Goal: Check status: Check status

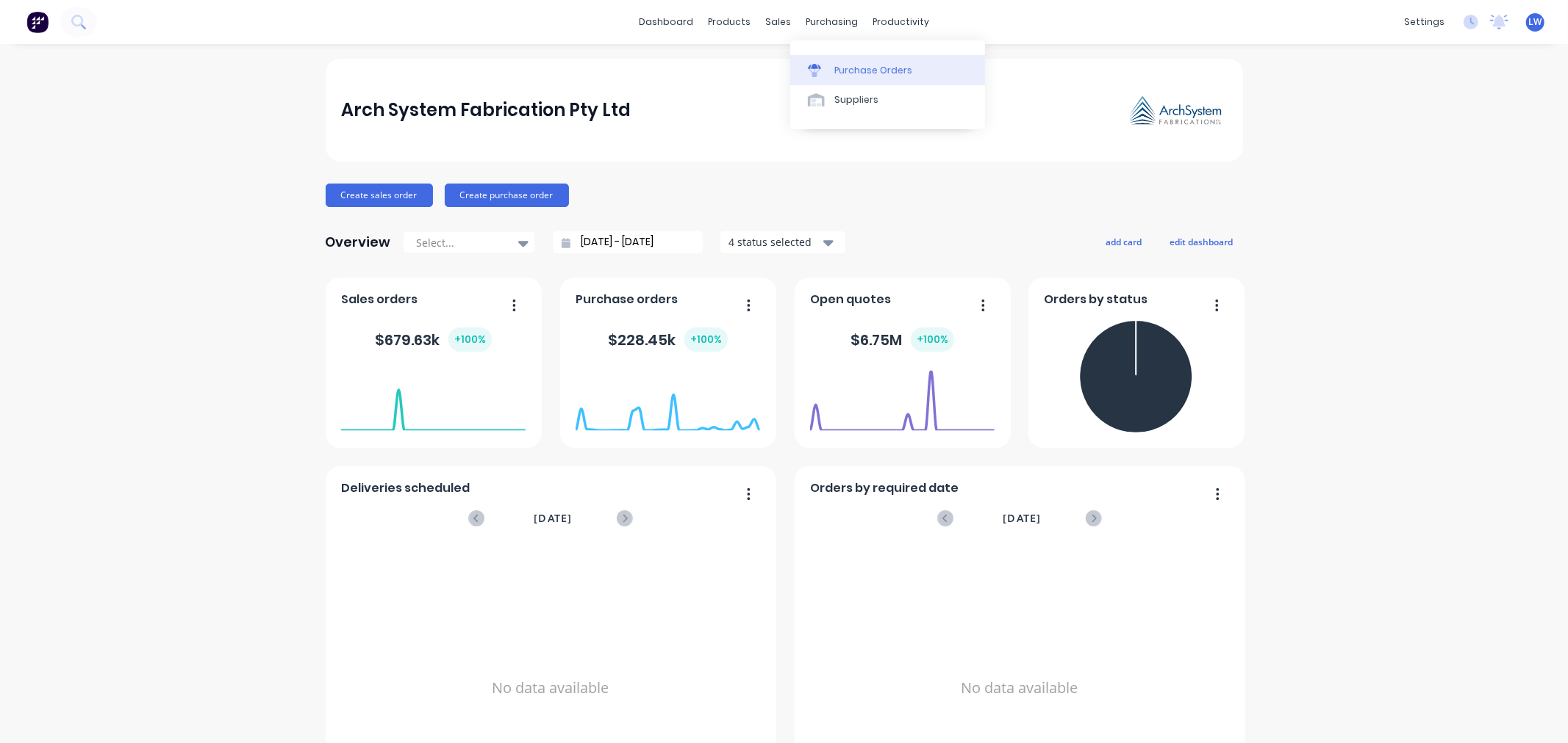
click at [835, 74] on div "Purchase Orders" at bounding box center [873, 70] width 78 height 13
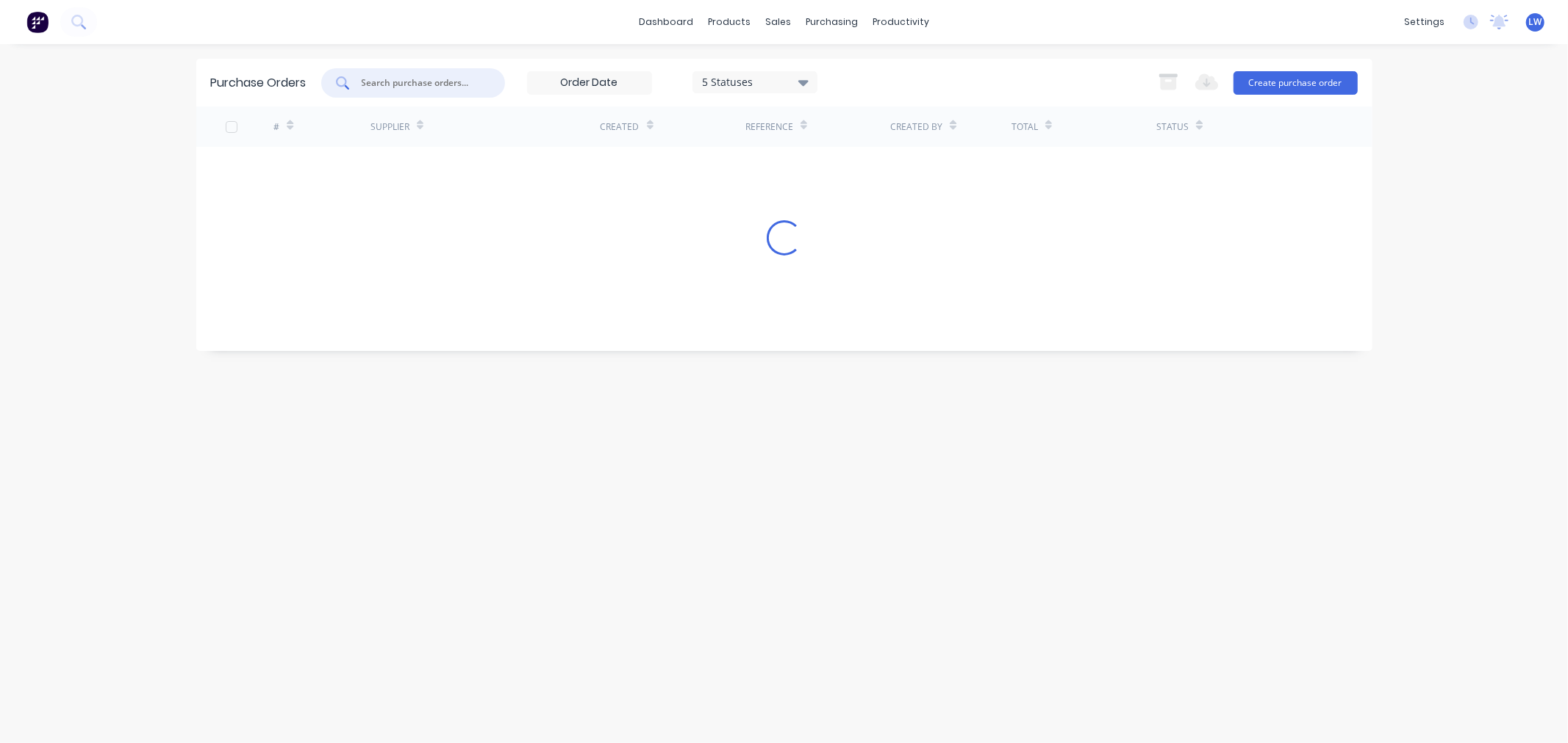
click at [400, 77] on input "text" at bounding box center [421, 83] width 122 height 15
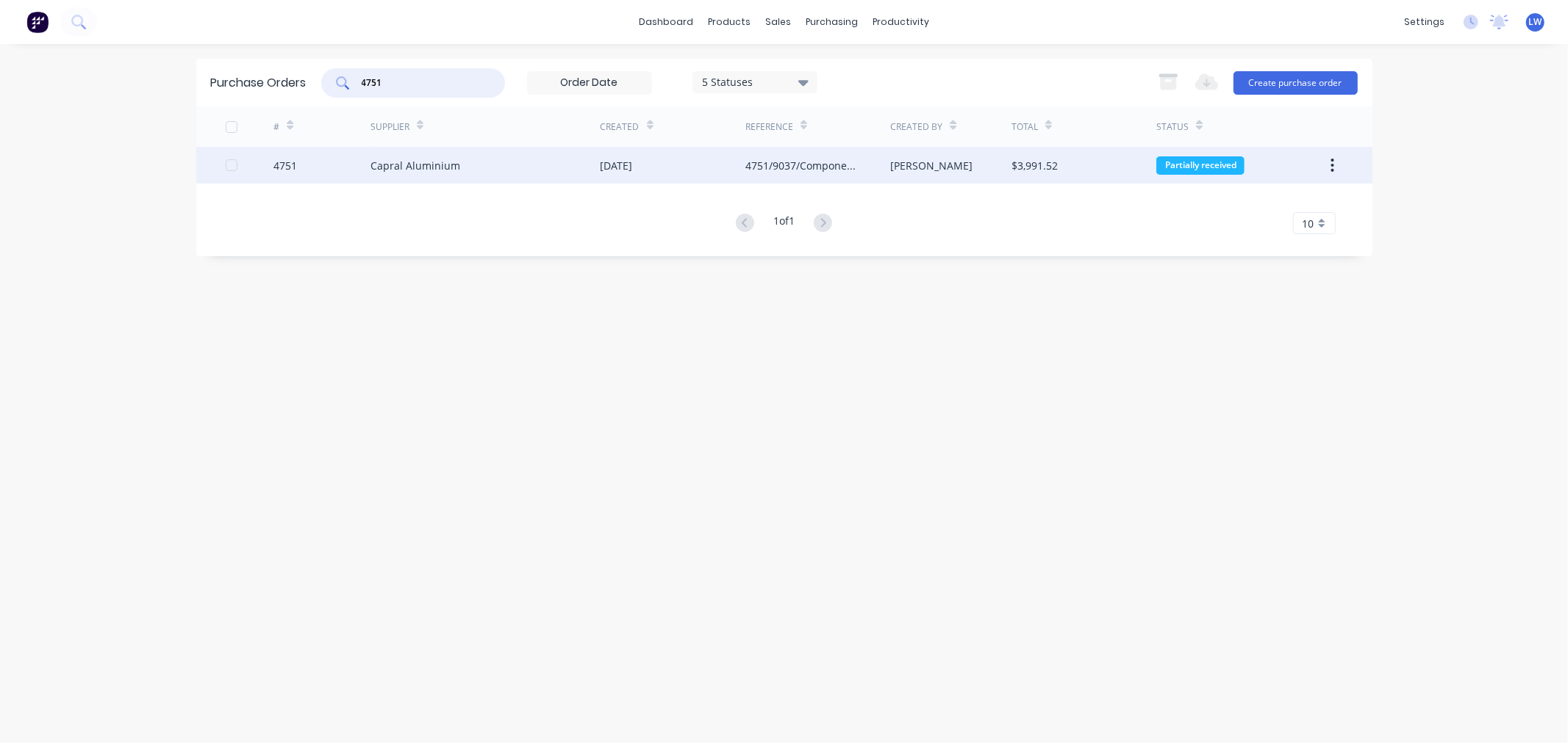
type input "4751"
click at [361, 164] on div "4751" at bounding box center [322, 165] width 97 height 37
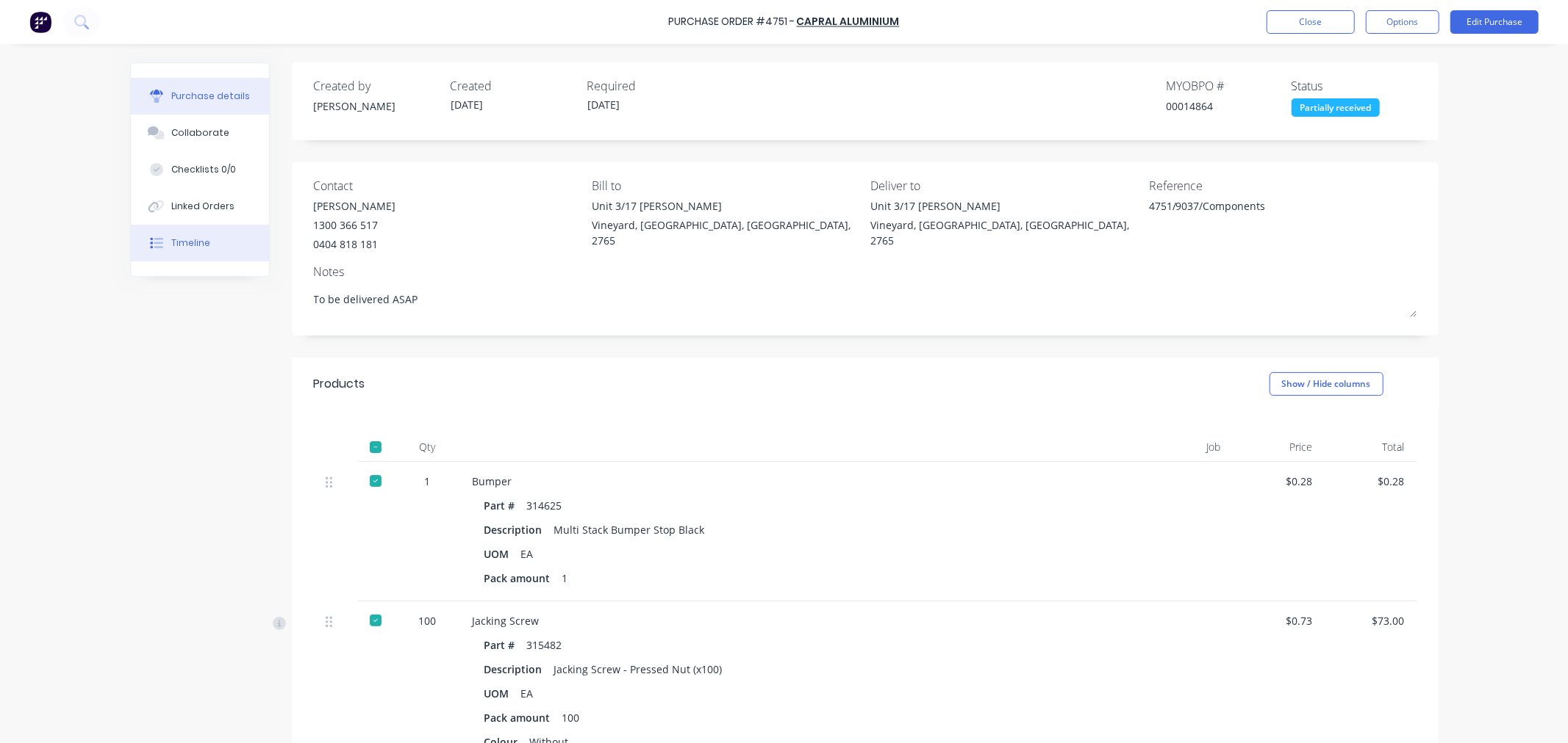
click at [179, 241] on div "Timeline" at bounding box center [191, 243] width 39 height 13
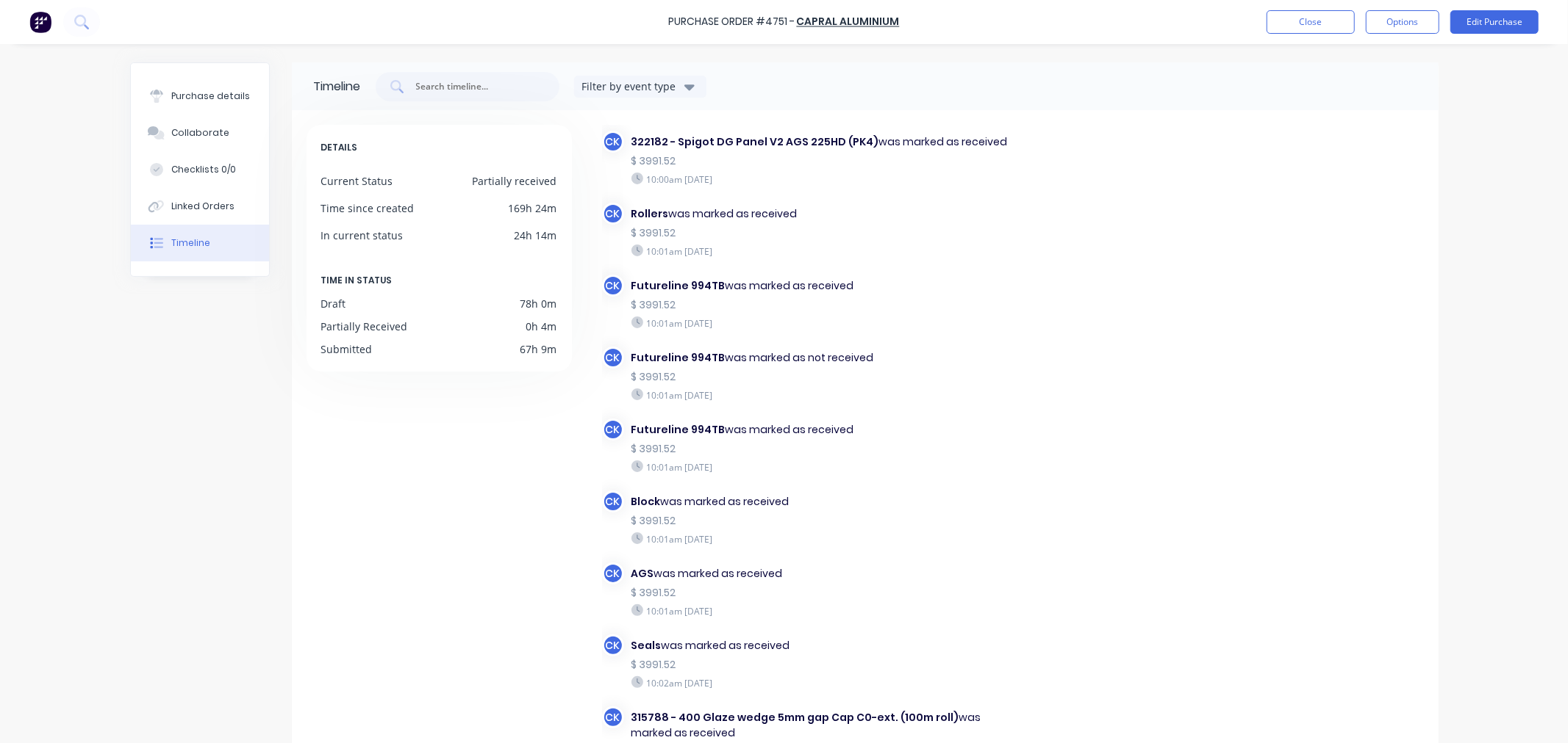
scroll to position [1734, 0]
click at [155, 99] on icon at bounding box center [156, 96] width 13 height 13
type textarea "x"
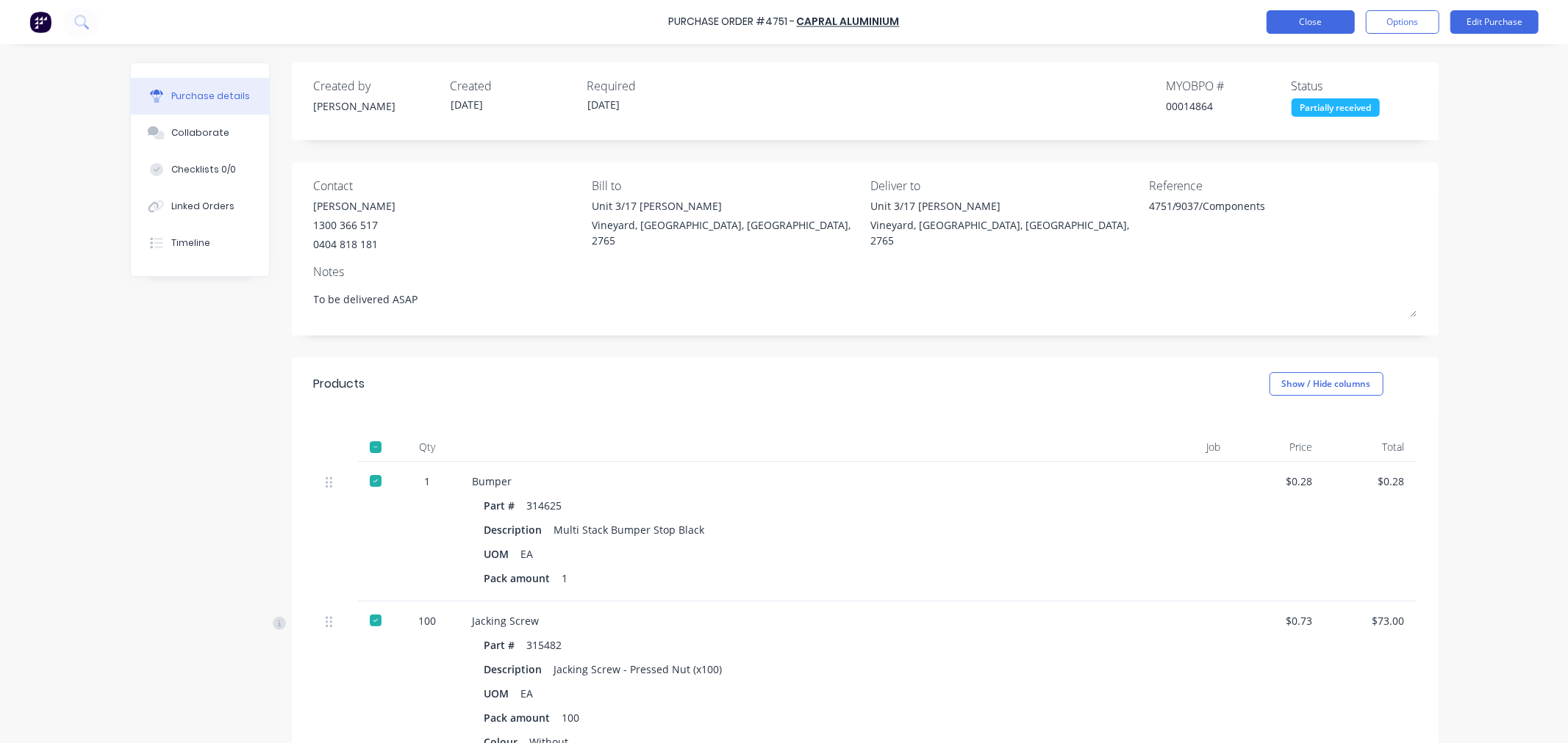
click at [1301, 26] on button "Close" at bounding box center [1310, 22] width 88 height 24
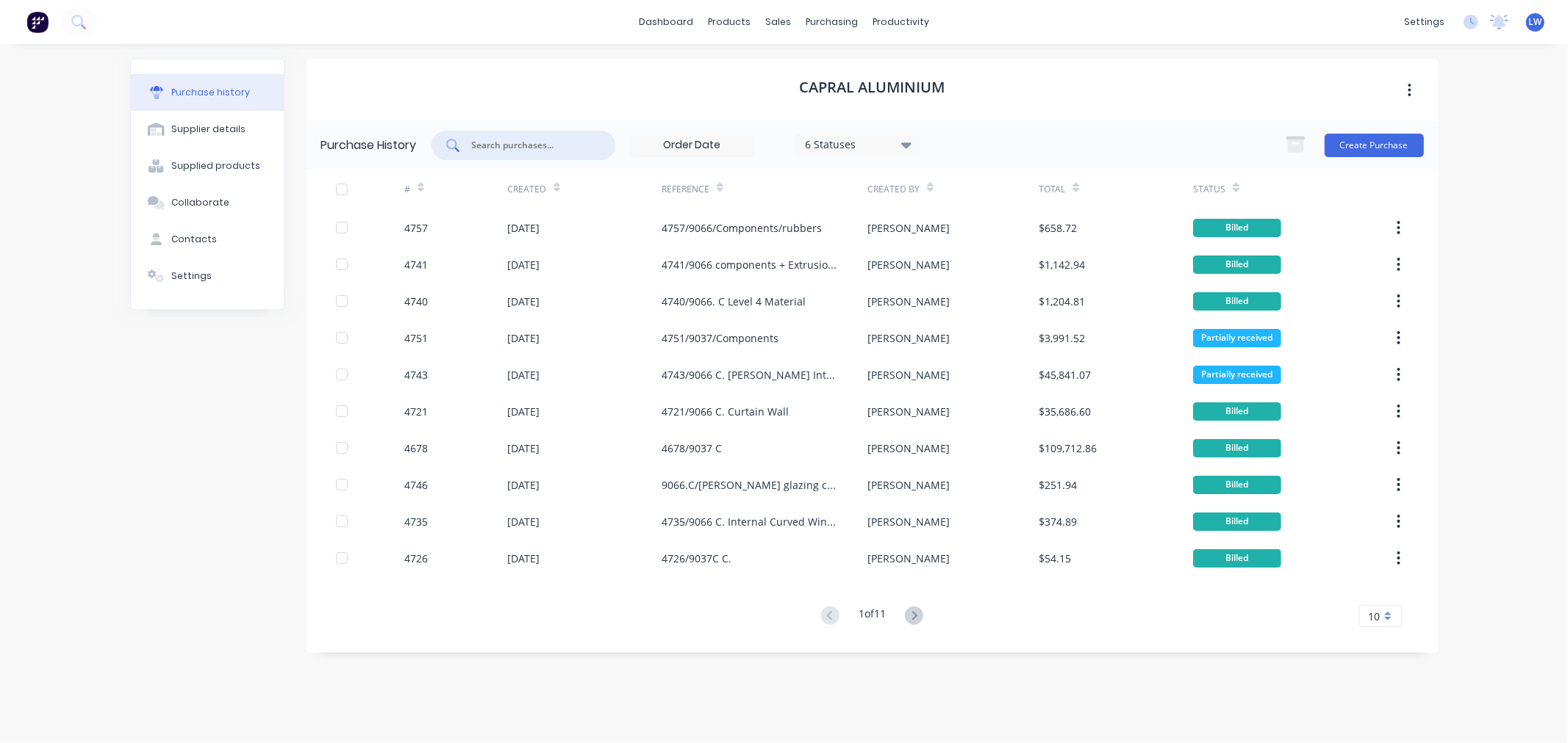
click at [522, 143] on input "text" at bounding box center [531, 146] width 122 height 15
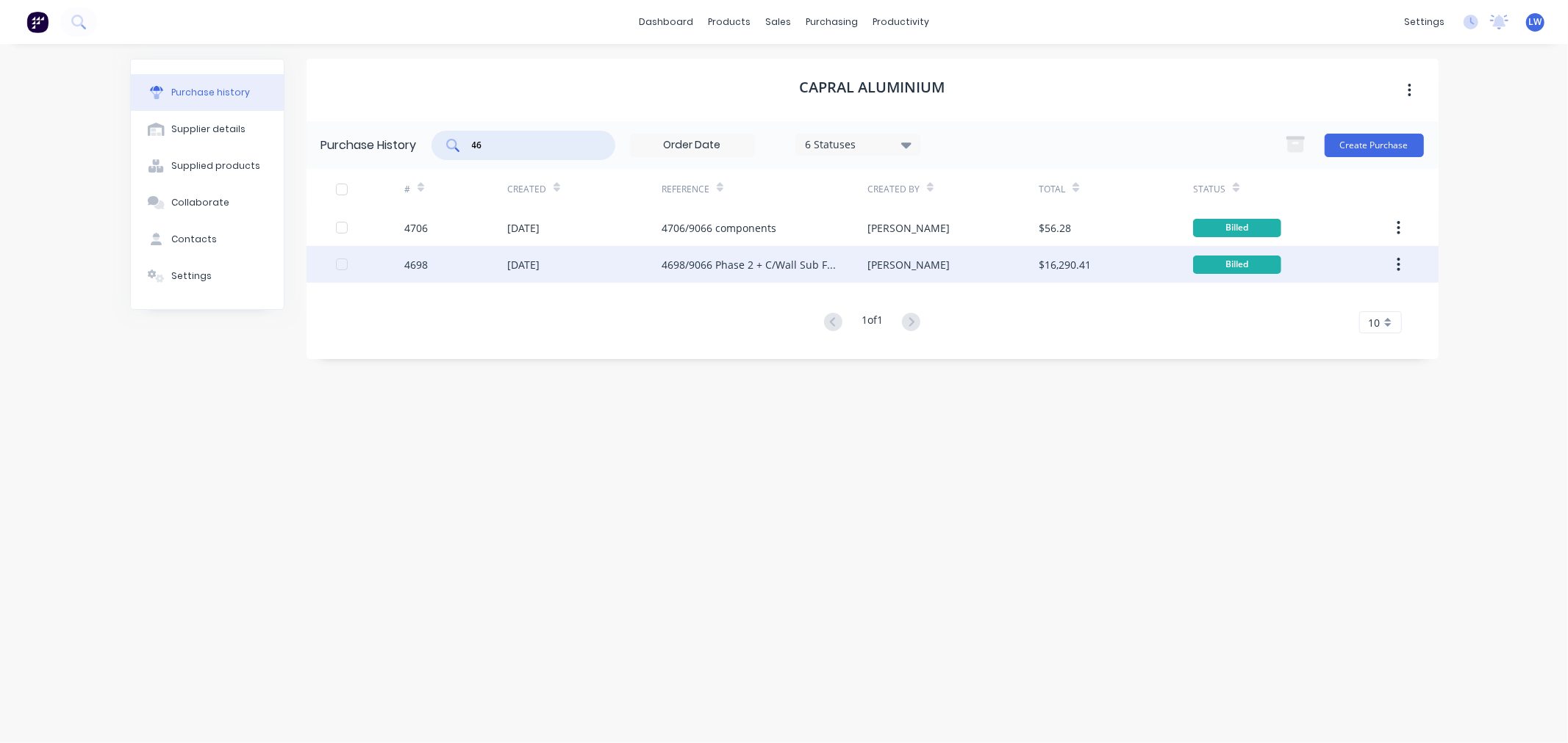
type input "4"
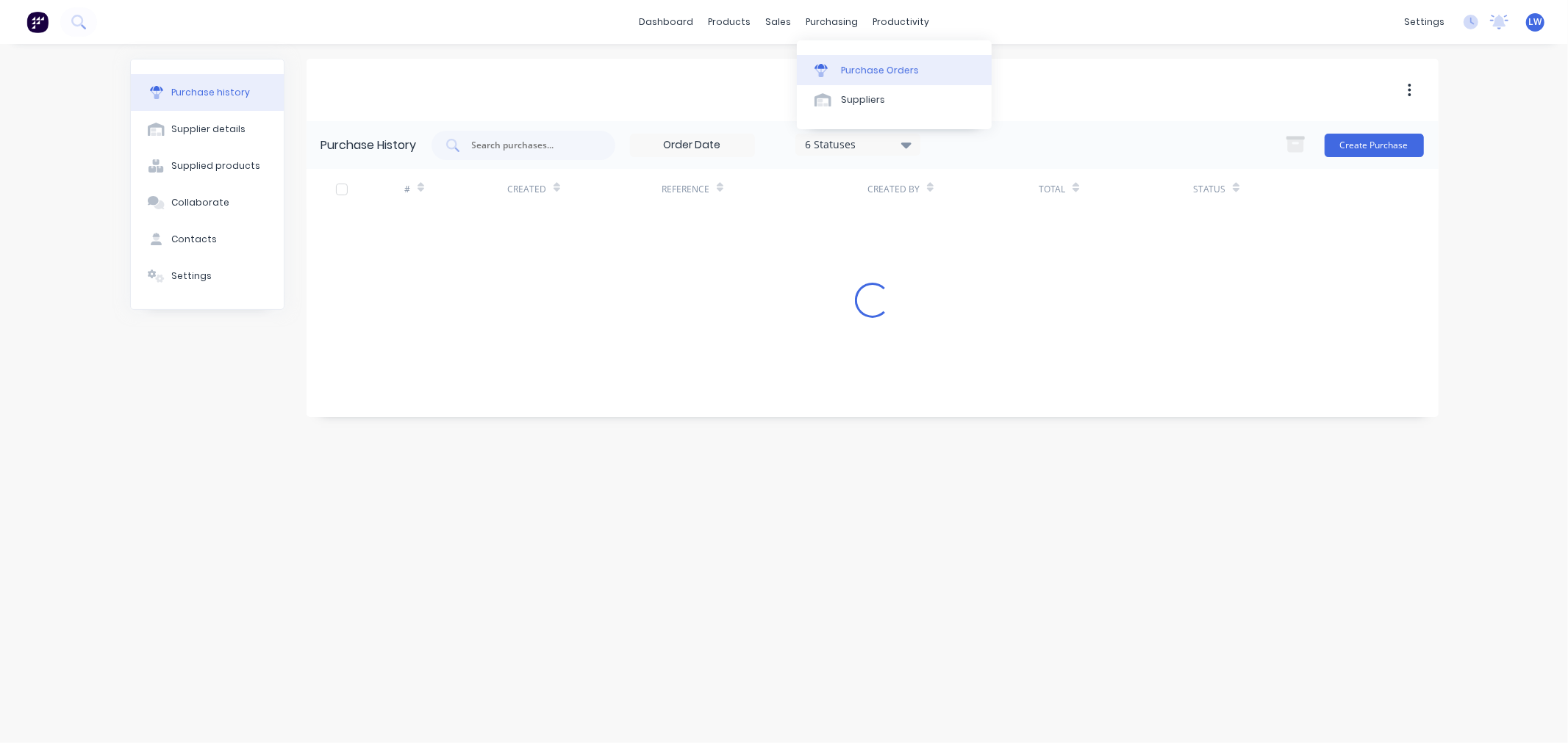
click at [849, 62] on link "Purchase Orders" at bounding box center [893, 69] width 195 height 29
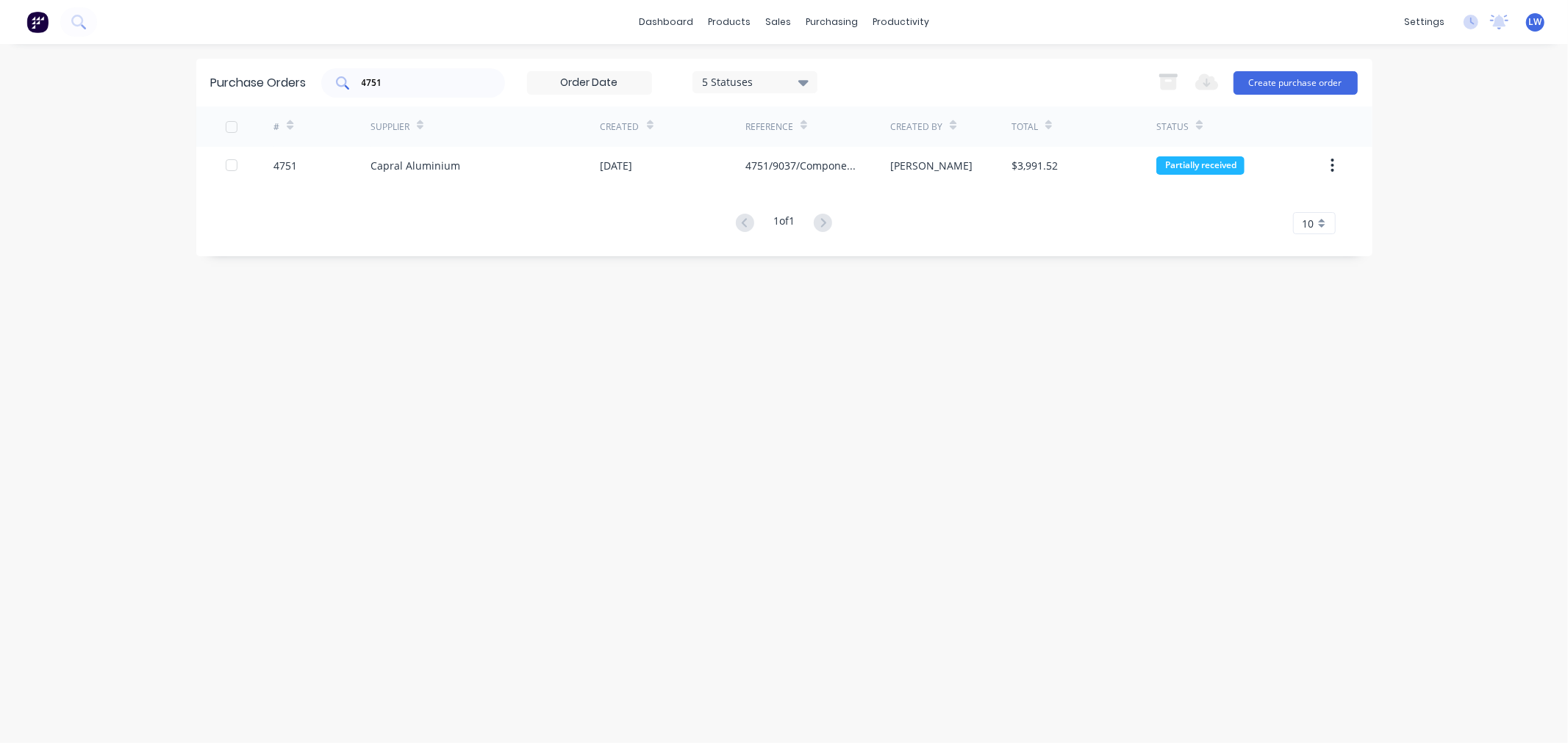
click at [466, 94] on div "4751" at bounding box center [413, 82] width 184 height 29
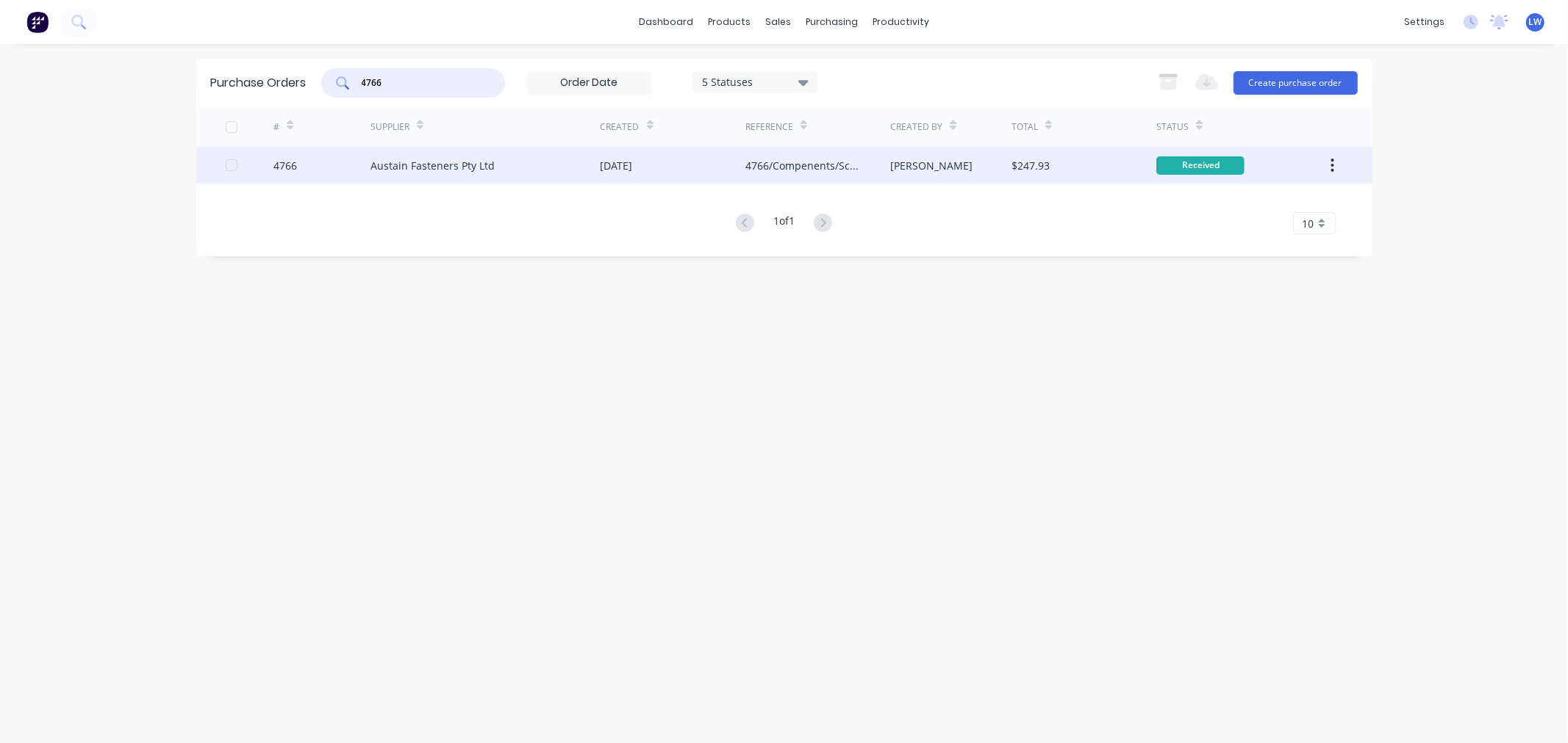
type input "4766"
click at [775, 165] on div "4766/Compenents/Screws, bolts, washers, nuts" at bounding box center [803, 165] width 116 height 15
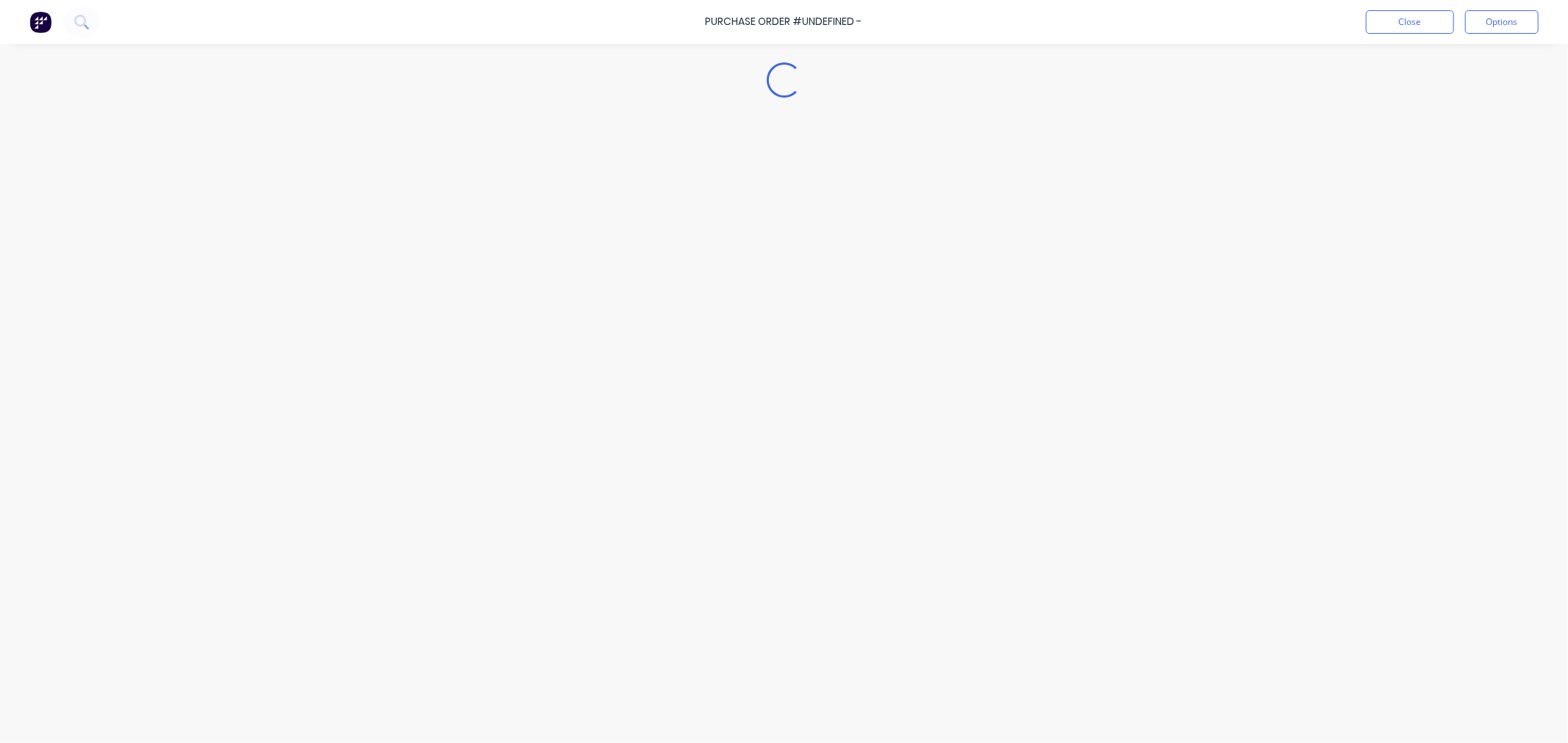
type textarea "x"
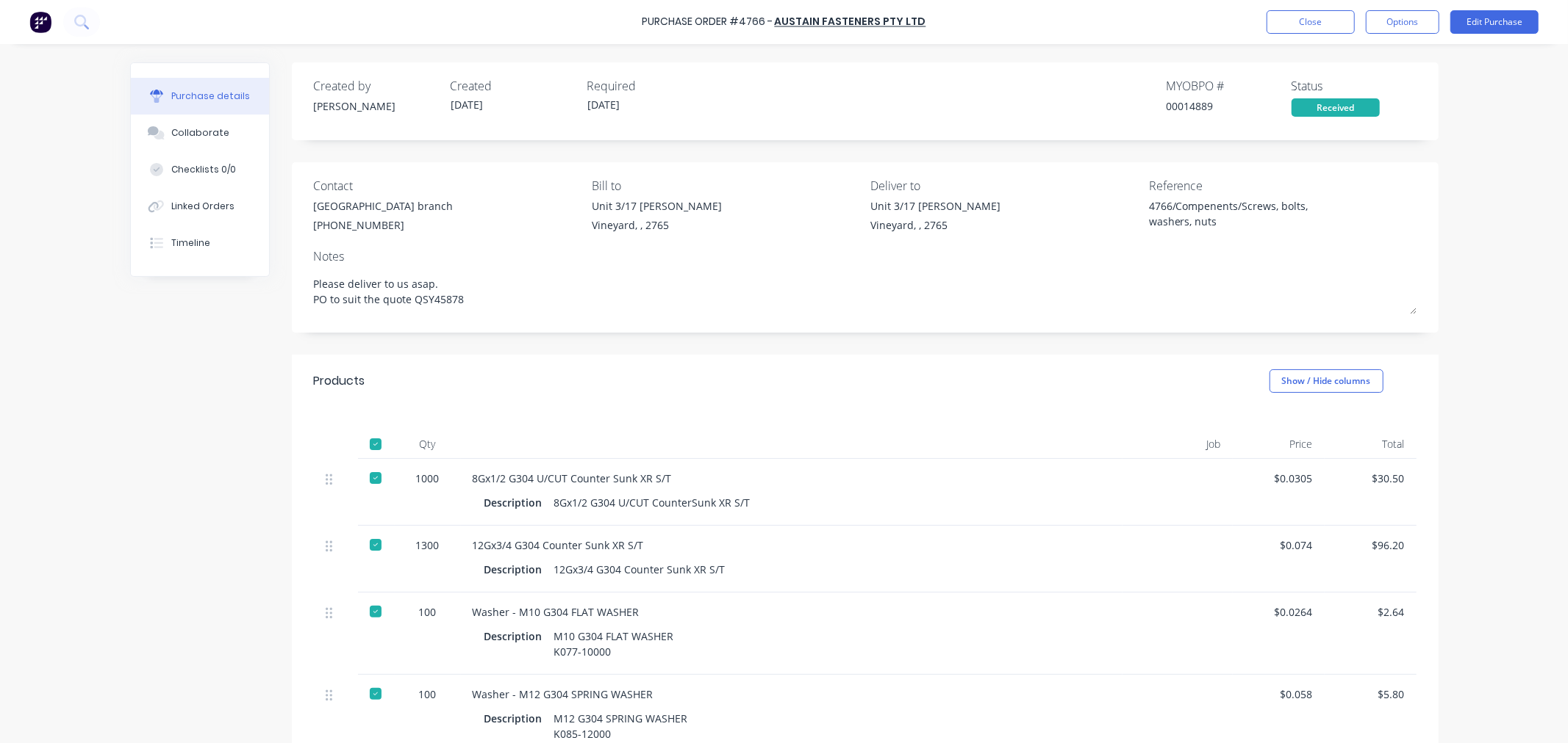
scroll to position [81, 0]
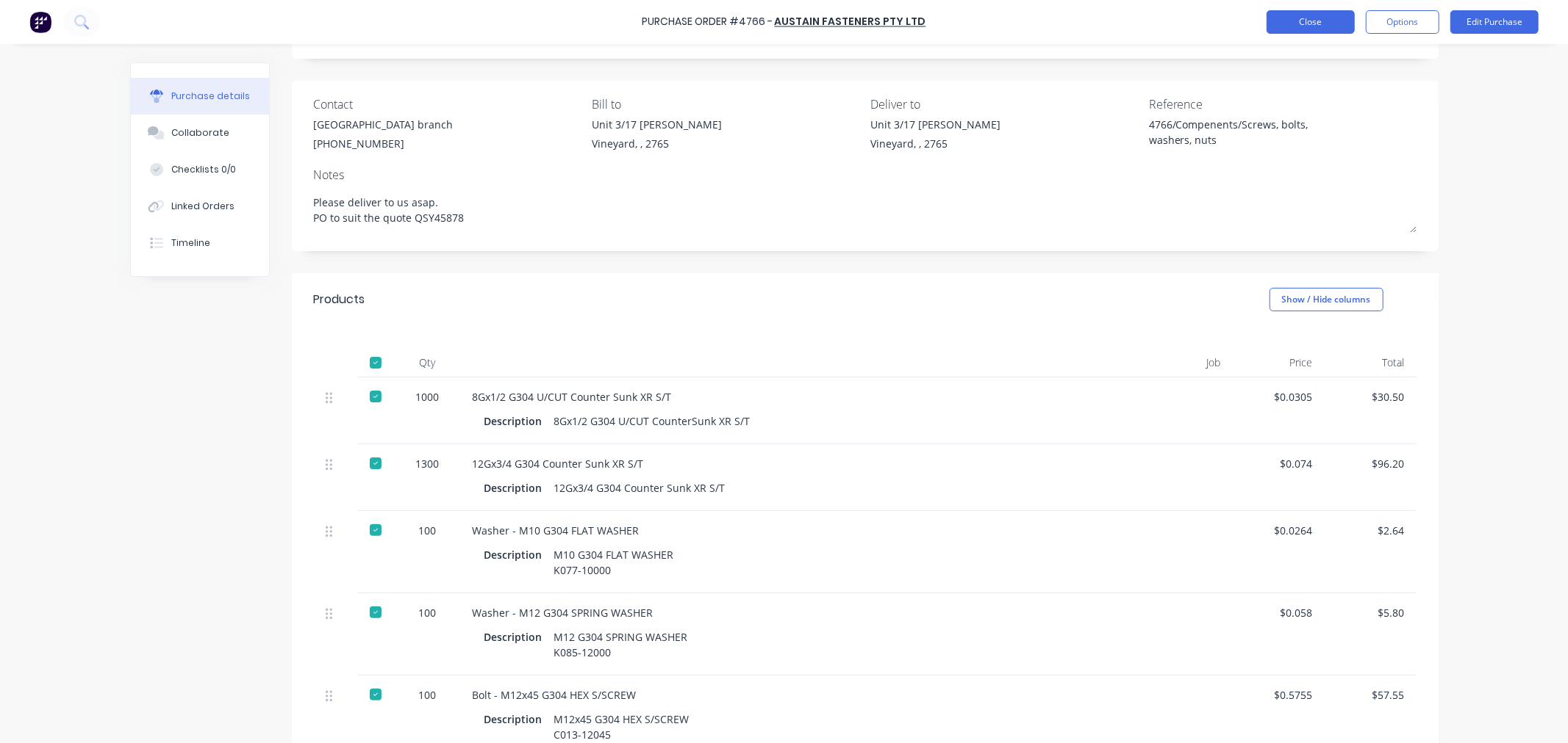
click at [1279, 22] on button "Close" at bounding box center [1310, 22] width 88 height 24
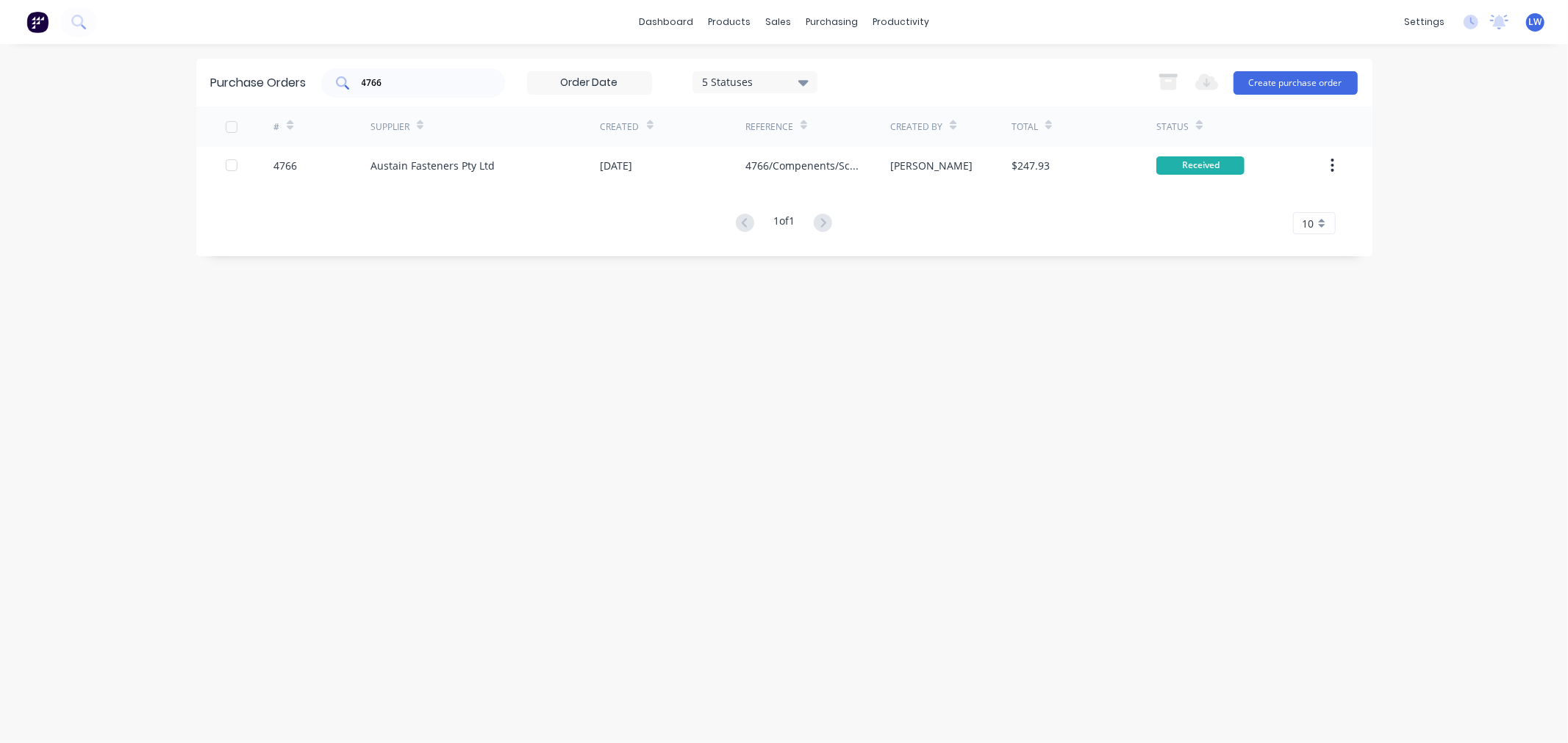
click at [395, 81] on input "4766" at bounding box center [421, 83] width 122 height 15
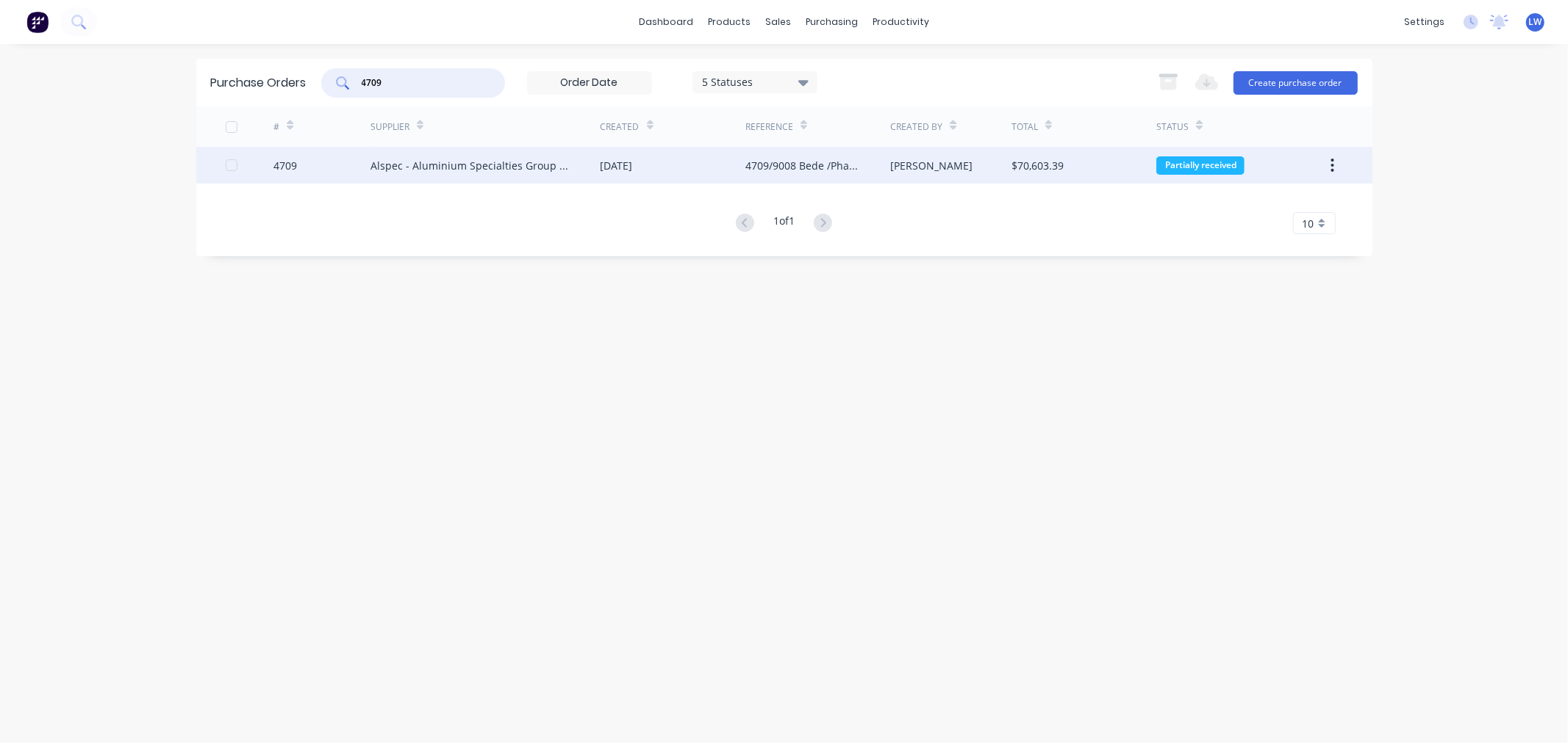
type input "4709"
click at [633, 163] on div "[DATE]" at bounding box center [616, 165] width 33 height 15
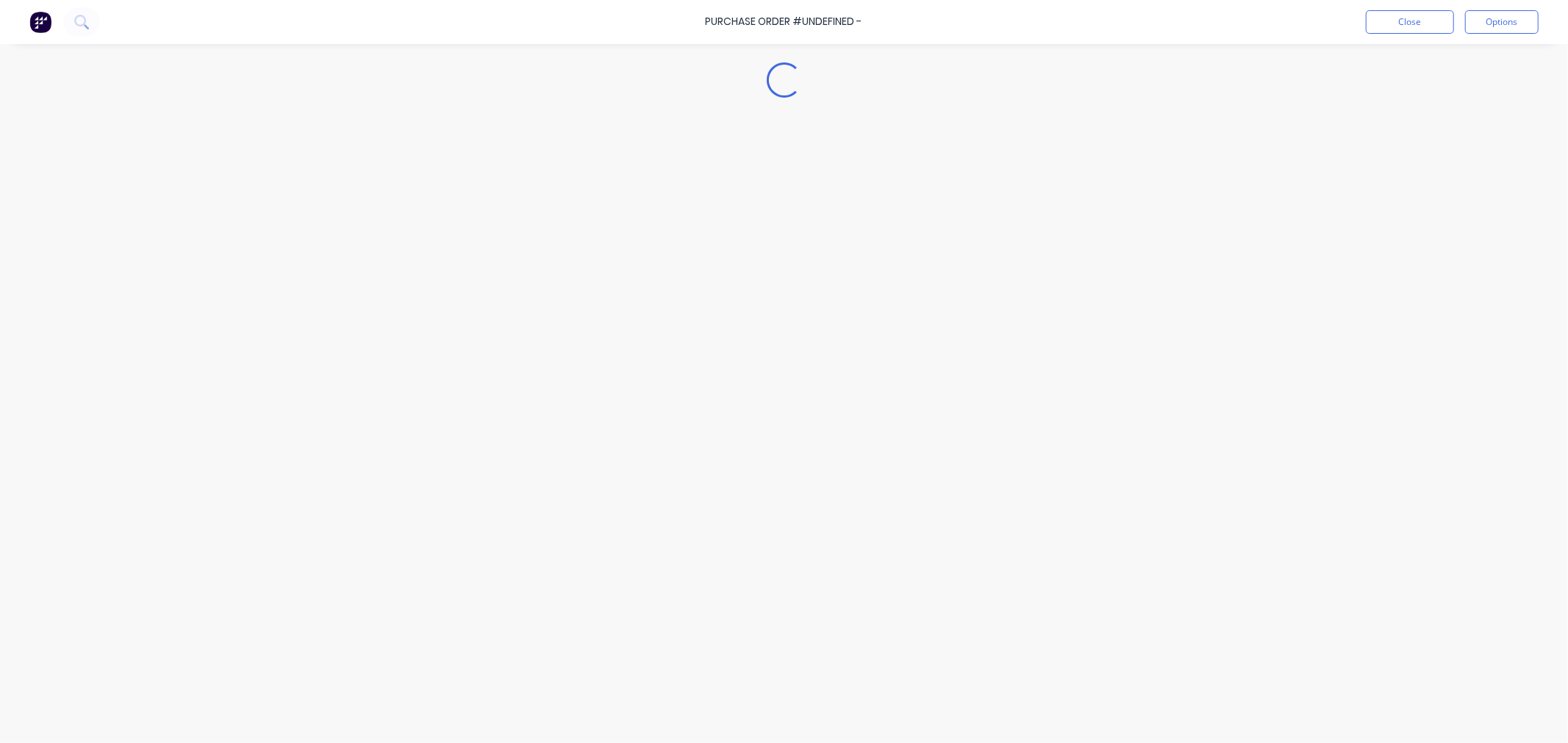
type textarea "x"
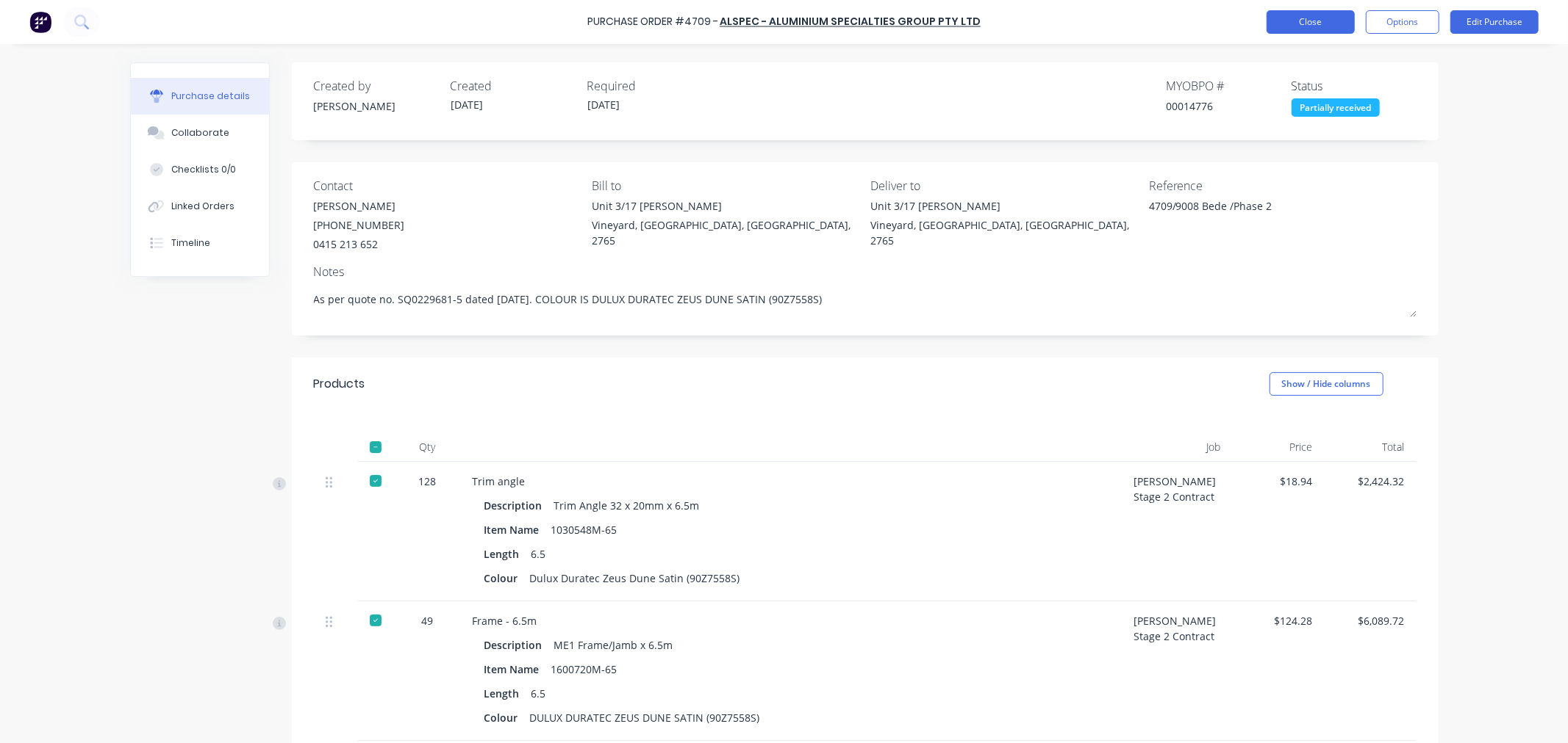
click at [1298, 20] on button "Close" at bounding box center [1310, 22] width 88 height 24
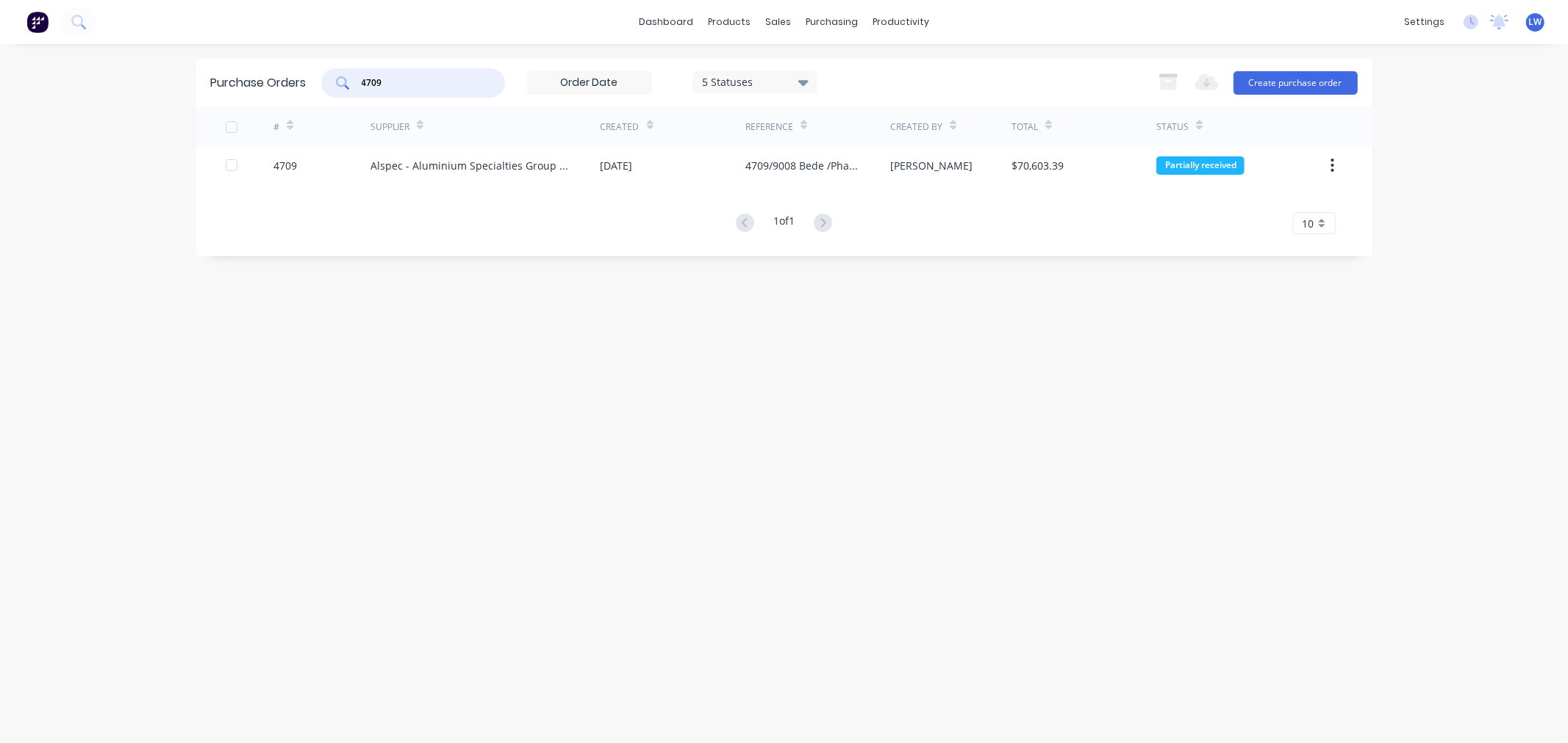
drag, startPoint x: 402, startPoint y: 82, endPoint x: 335, endPoint y: 77, distance: 67.2
click at [335, 77] on div "4709" at bounding box center [413, 82] width 184 height 29
